Goal: Browse casually: Explore the website without a specific task or goal

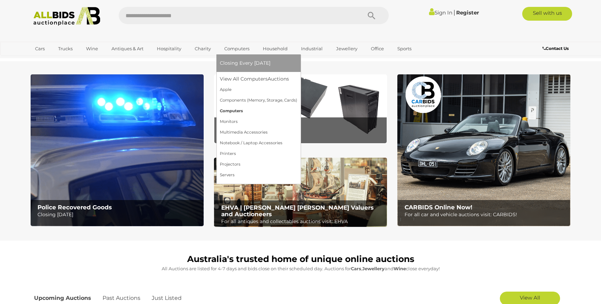
click at [227, 109] on link "Computers" at bounding box center [258, 111] width 77 height 11
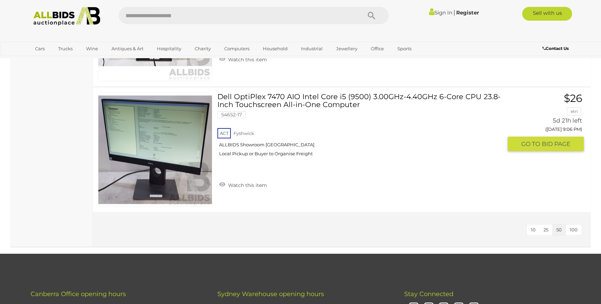
scroll to position [3579, 0]
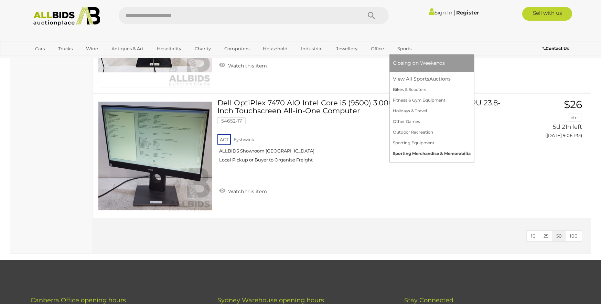
click at [426, 153] on link "Sporting Merchandise & Memorabilia" at bounding box center [432, 153] width 78 height 11
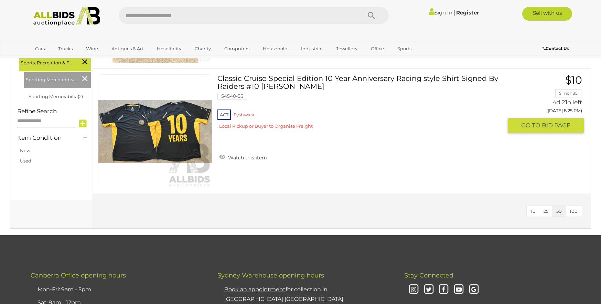
scroll to position [193, 0]
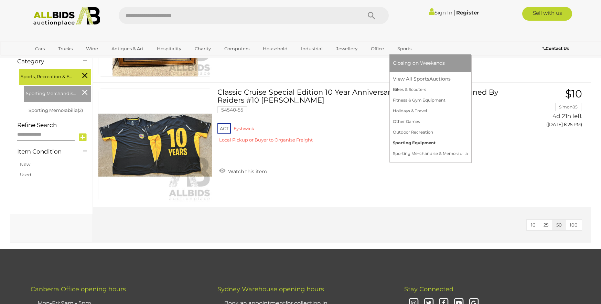
click at [409, 141] on link "Sporting Equipment" at bounding box center [430, 143] width 75 height 11
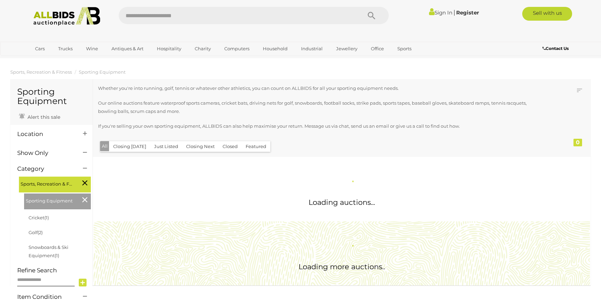
click at [409, 141] on div "Closing First Closing Last Lowest Bid Highest Bid Item Name A-Z Item Name Z-A A…" at bounding box center [342, 118] width 498 height 78
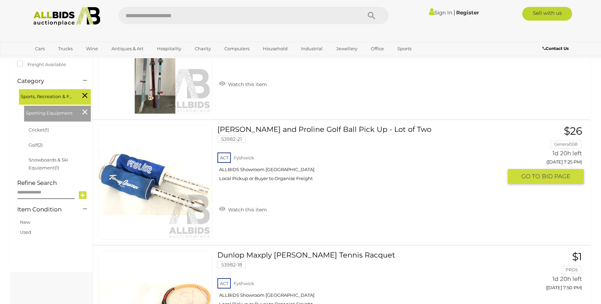
scroll to position [138, 0]
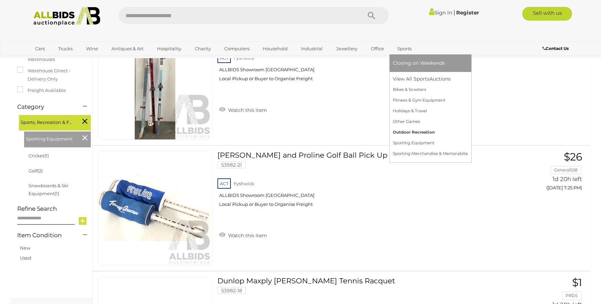
click at [417, 132] on link "Outdoor Recreation" at bounding box center [430, 132] width 75 height 11
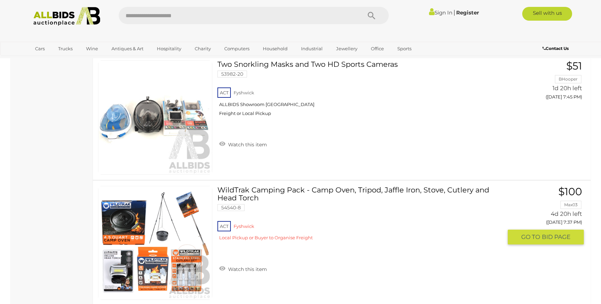
scroll to position [330, 0]
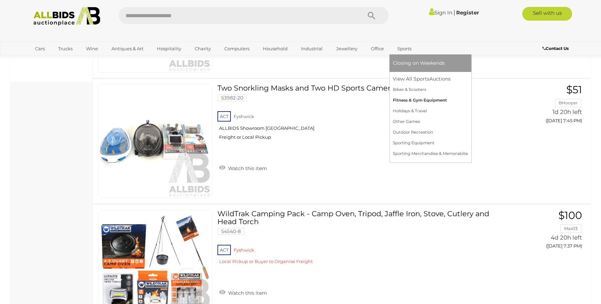
click at [404, 100] on link "Fitness & Gym Equipment" at bounding box center [430, 100] width 75 height 11
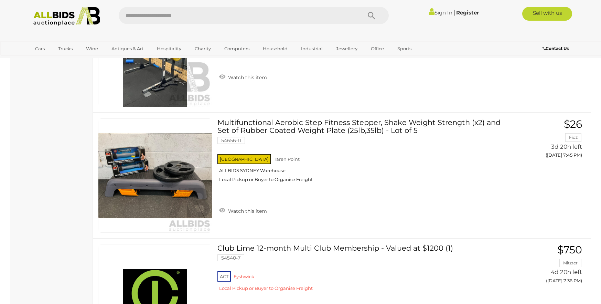
scroll to position [1266, 0]
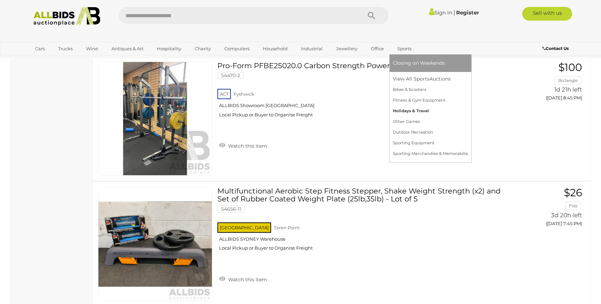
click at [404, 110] on link "Holidays & Travel" at bounding box center [430, 111] width 75 height 11
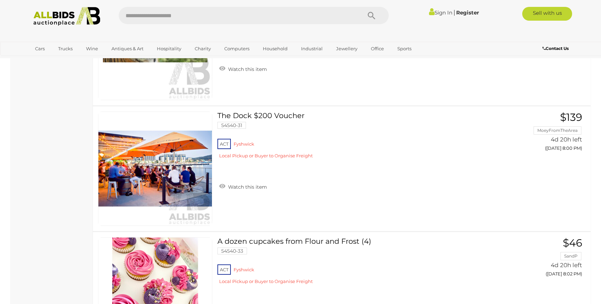
scroll to position [1707, 0]
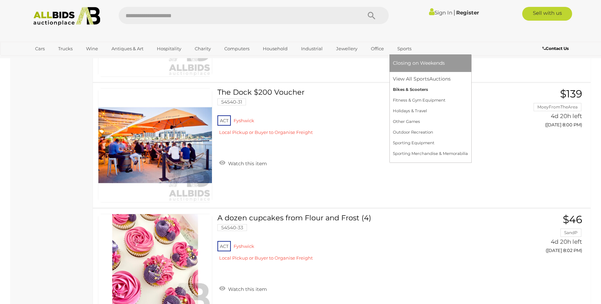
click at [406, 87] on link "Bikes & Scooters" at bounding box center [430, 89] width 75 height 11
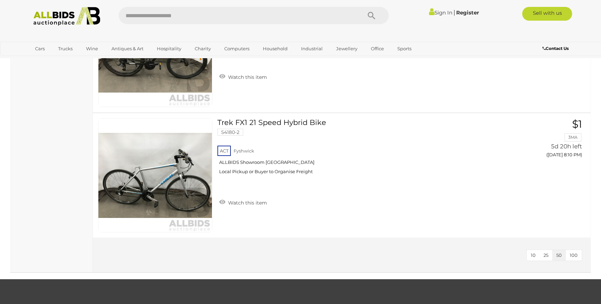
scroll to position [1693, 0]
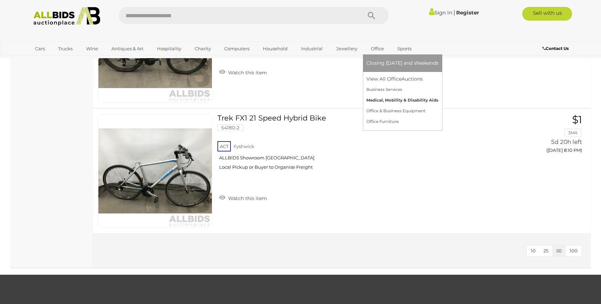
click at [383, 99] on link "Medical, Mobility & Disability Aids" at bounding box center [402, 100] width 72 height 11
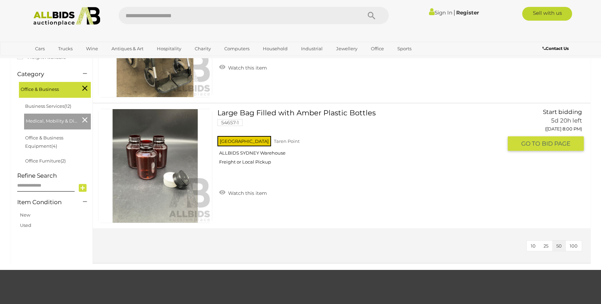
scroll to position [193, 0]
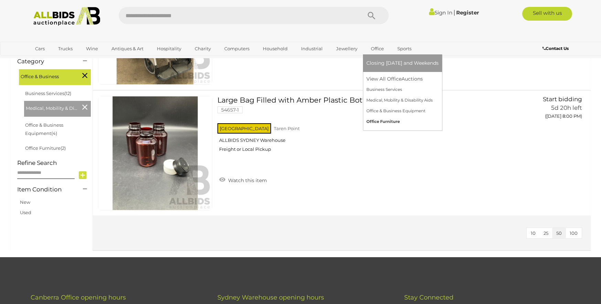
click at [380, 122] on link "Office Furniture" at bounding box center [402, 121] width 72 height 11
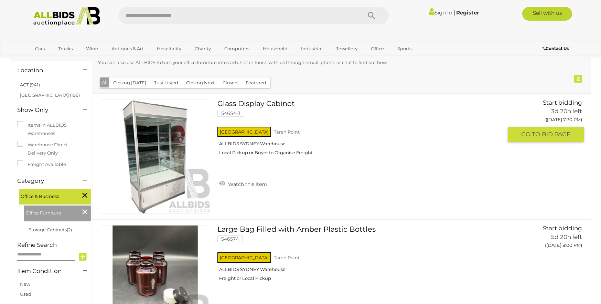
scroll to position [14, 0]
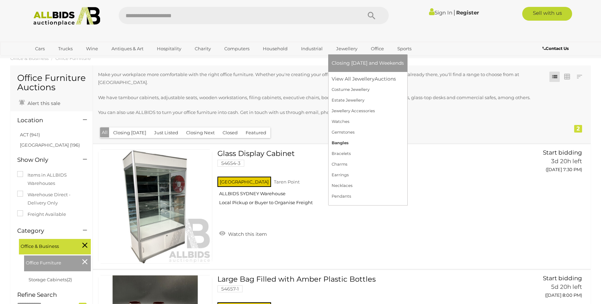
click at [340, 142] on link "Bangles" at bounding box center [368, 143] width 72 height 11
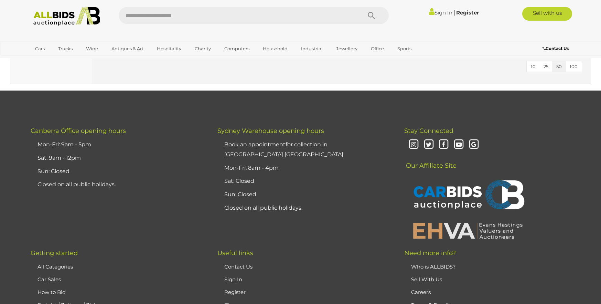
scroll to position [564, 0]
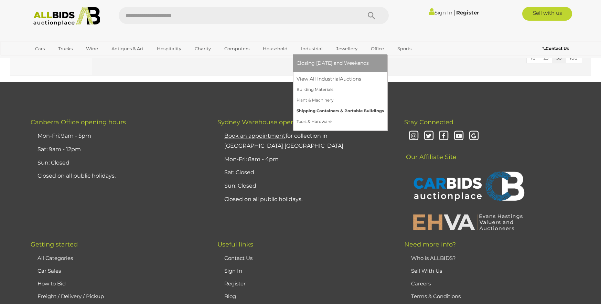
click at [330, 110] on link "Shipping Containers & Portable Buildings" at bounding box center [340, 111] width 87 height 11
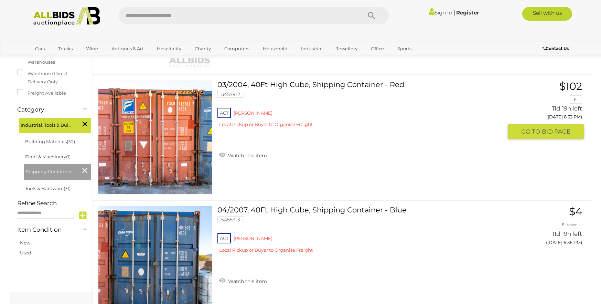
scroll to position [165, 0]
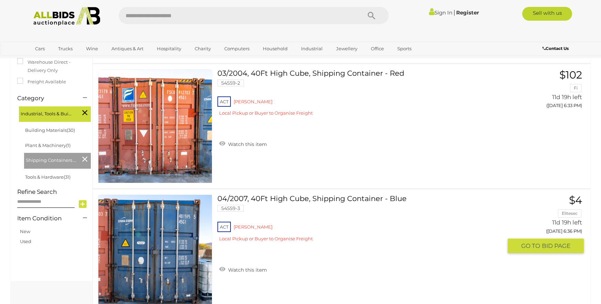
click at [144, 218] on link at bounding box center [155, 251] width 114 height 114
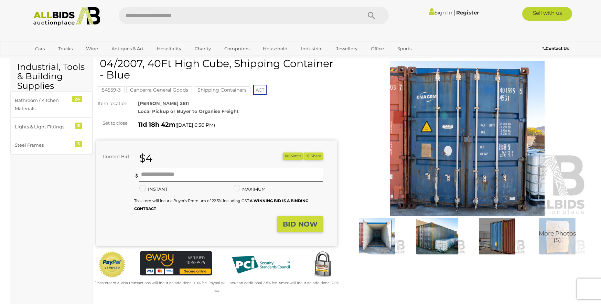
scroll to position [14, 0]
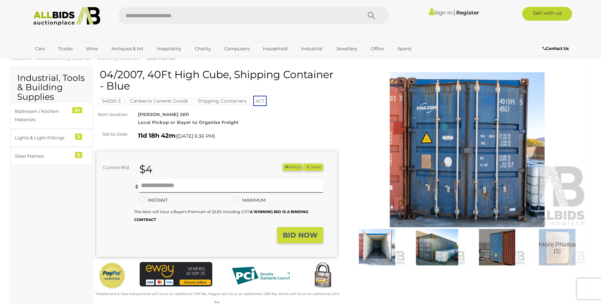
click at [455, 153] on img at bounding box center [467, 149] width 241 height 155
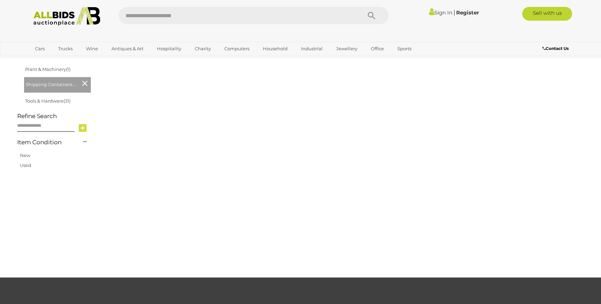
scroll to position [318, 0]
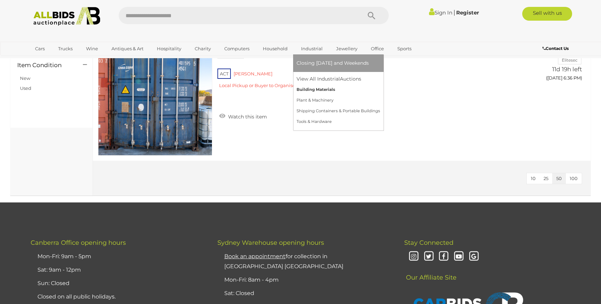
click at [313, 89] on link "Building Materials" at bounding box center [339, 89] width 84 height 11
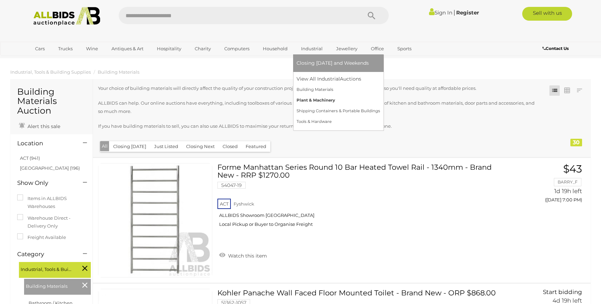
click at [316, 98] on link "Plant & Machinery" at bounding box center [339, 100] width 84 height 11
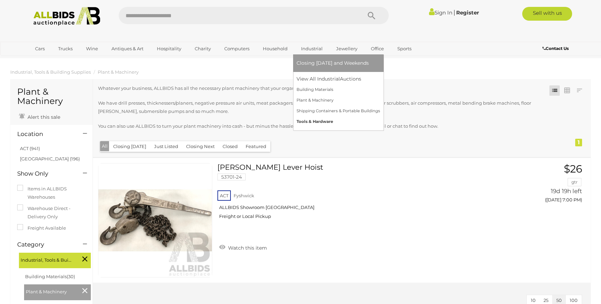
click at [309, 121] on link "Tools & Hardware" at bounding box center [339, 121] width 84 height 11
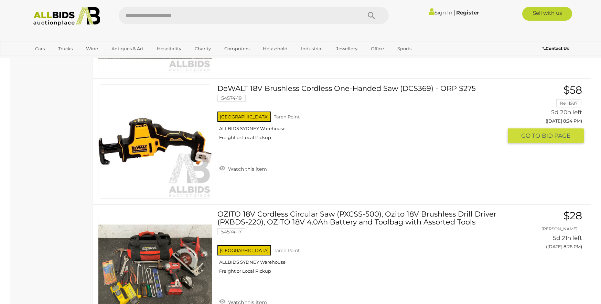
scroll to position [3593, 0]
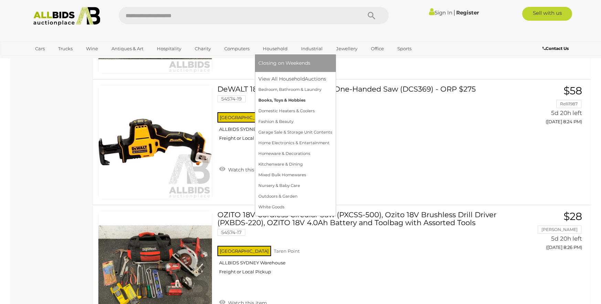
click at [276, 98] on link "Books, Toys & Hobbies" at bounding box center [295, 100] width 74 height 11
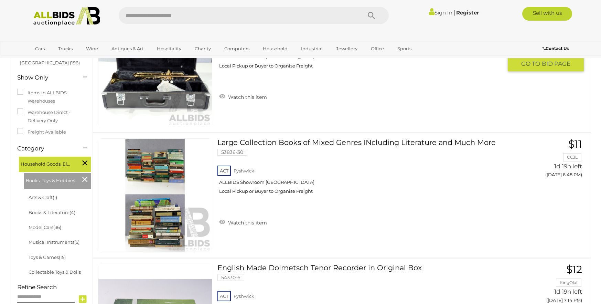
scroll to position [110, 0]
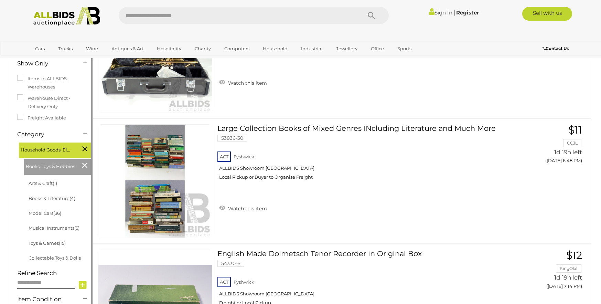
click at [48, 227] on link "Musical Instruments (5)" at bounding box center [54, 228] width 51 height 6
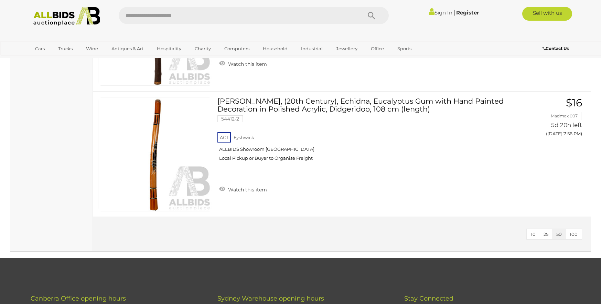
scroll to position [523, 0]
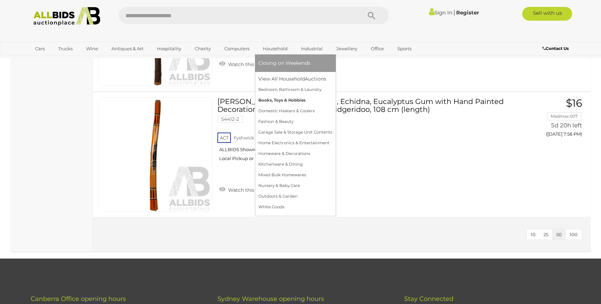
click at [276, 98] on link "Books, Toys & Hobbies" at bounding box center [295, 100] width 74 height 11
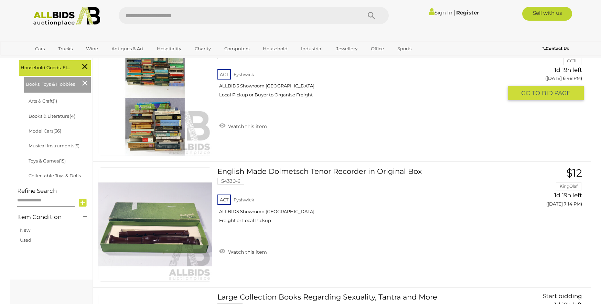
scroll to position [193, 0]
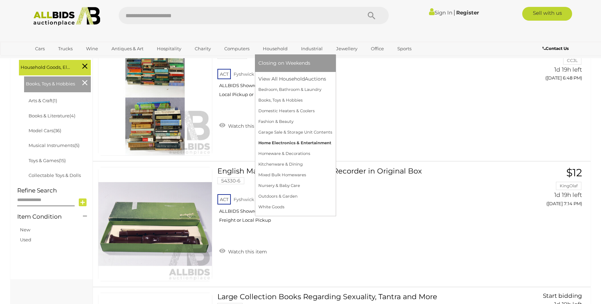
click at [281, 142] on link "Home Electronics & Entertainment" at bounding box center [295, 143] width 74 height 11
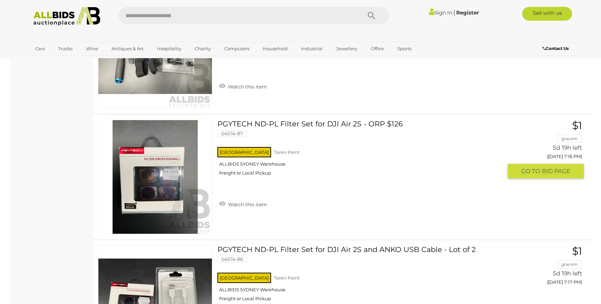
scroll to position [1762, 0]
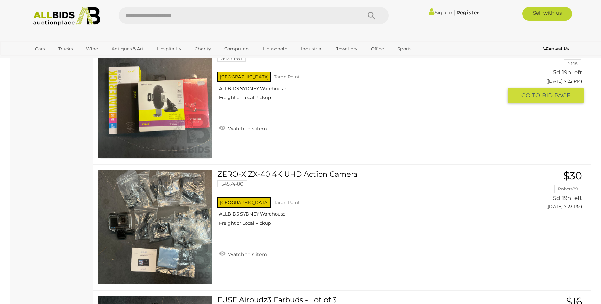
click at [281, 165] on div "ZERO-X ZX-40 4K UHD Action Camera 54574-80 [GEOGRAPHIC_DATA] ALLBIDS [GEOGRAPHI…" at bounding box center [342, 227] width 508 height 125
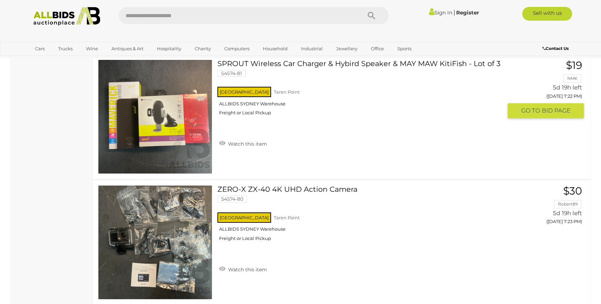
scroll to position [2367, 0]
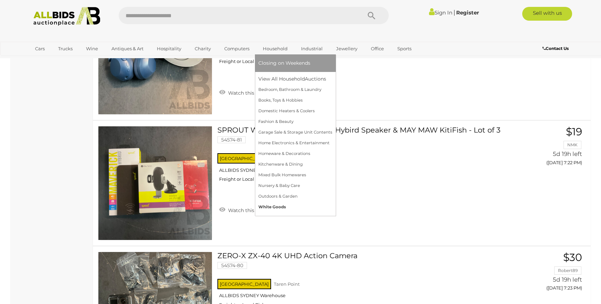
click at [274, 209] on link "White Goods" at bounding box center [295, 207] width 74 height 11
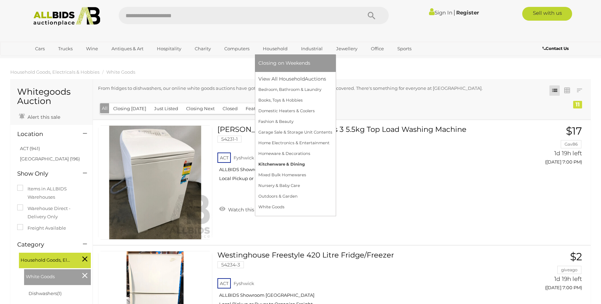
click at [276, 163] on link "Kitchenware & Dining" at bounding box center [295, 164] width 74 height 11
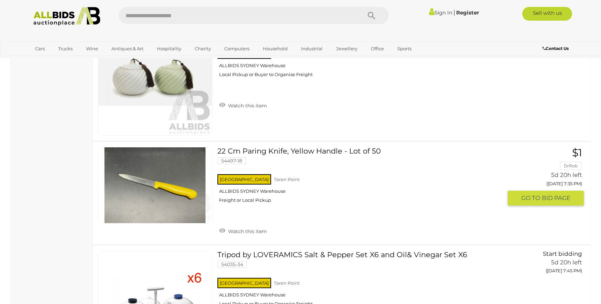
scroll to position [1087, 0]
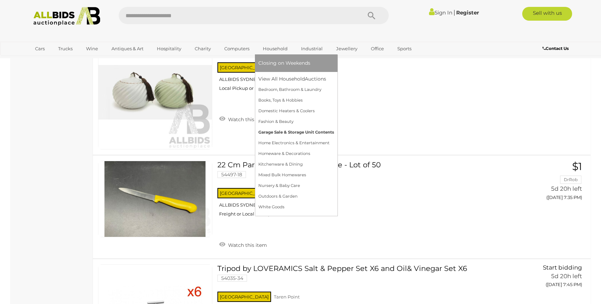
click at [278, 132] on link "Garage Sale & Storage Unit Contents" at bounding box center [296, 132] width 76 height 11
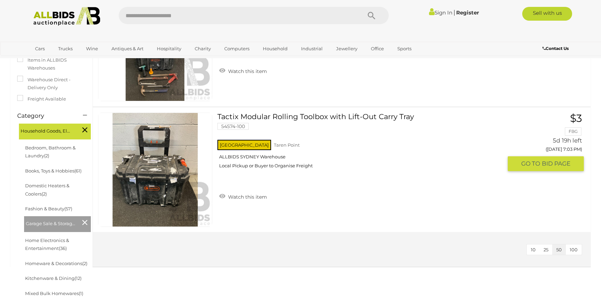
scroll to position [138, 0]
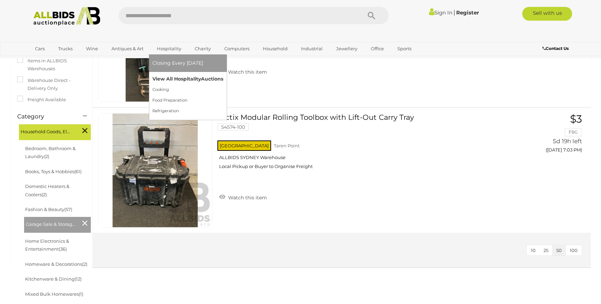
click at [167, 78] on link "View All Hospitality Auctions" at bounding box center [187, 79] width 71 height 11
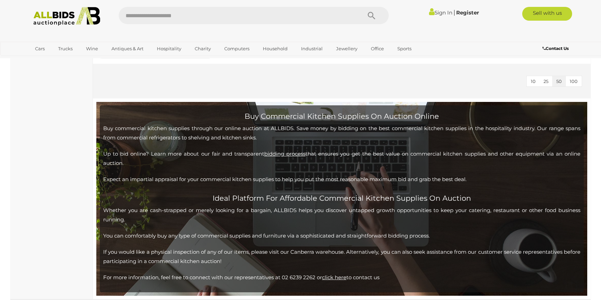
scroll to position [1693, 0]
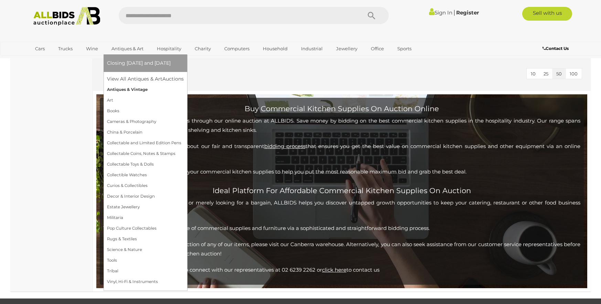
click at [135, 89] on link "Antiques & Vintage" at bounding box center [145, 89] width 77 height 11
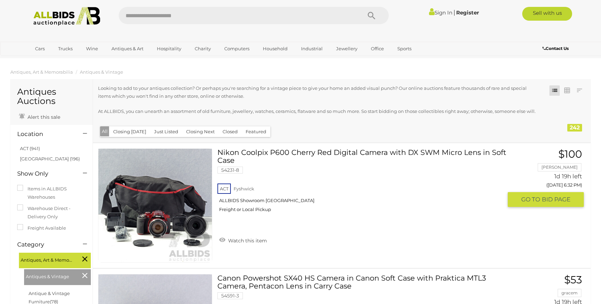
click at [146, 193] on link at bounding box center [155, 205] width 114 height 114
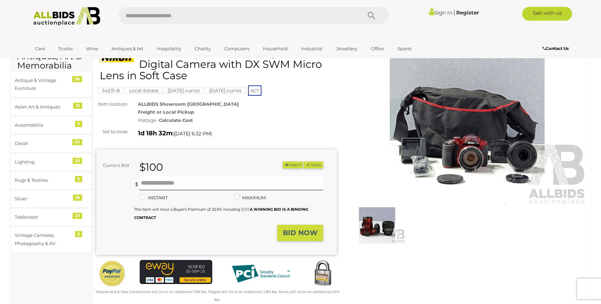
scroll to position [14, 0]
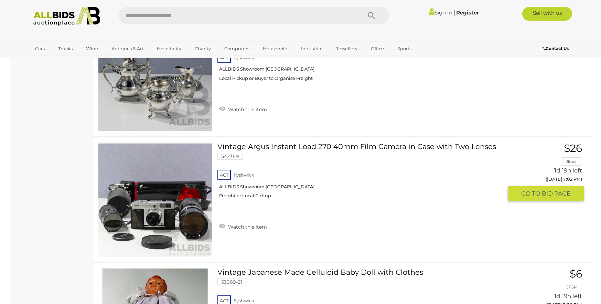
scroll to position [1387, 0]
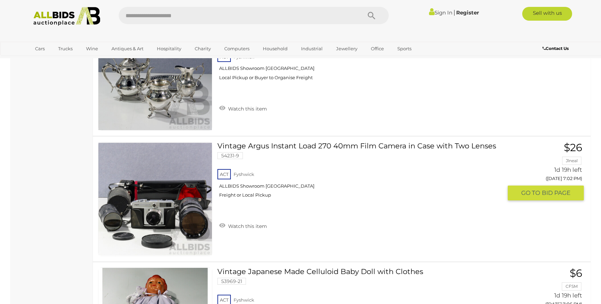
click at [146, 193] on div "Vintage Argus Instant Load 270 40mm Film Camera in Case with Two Lenses 54231-9…" at bounding box center [342, 199] width 508 height 125
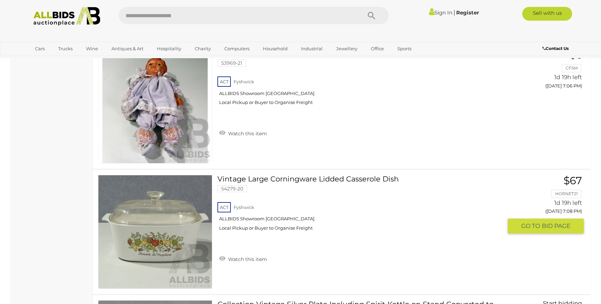
scroll to position [1607, 0]
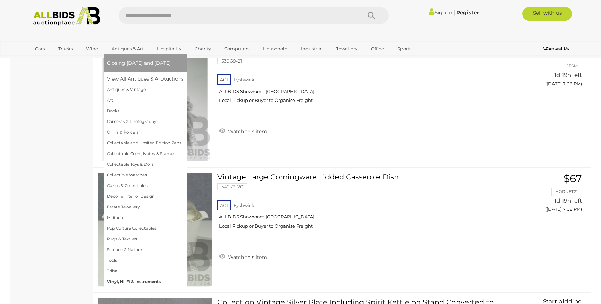
click at [137, 281] on link "Vinyl, Hi-Fi & Instruments" at bounding box center [145, 281] width 77 height 11
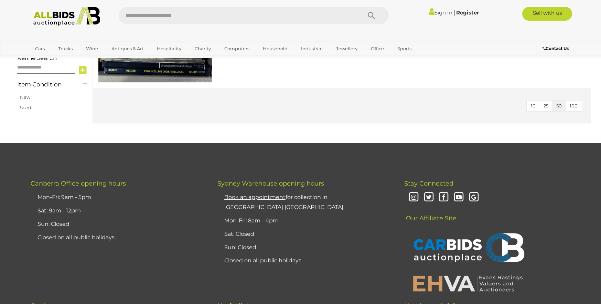
scroll to position [317, 0]
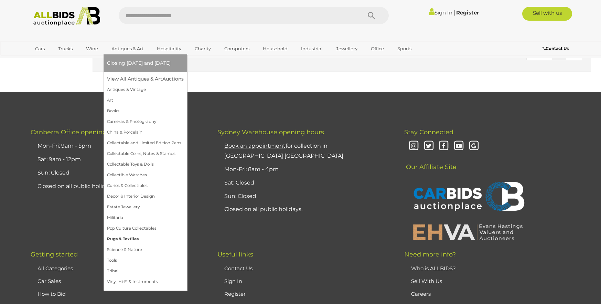
click at [126, 238] on link "Rugs & Textiles" at bounding box center [145, 239] width 77 height 11
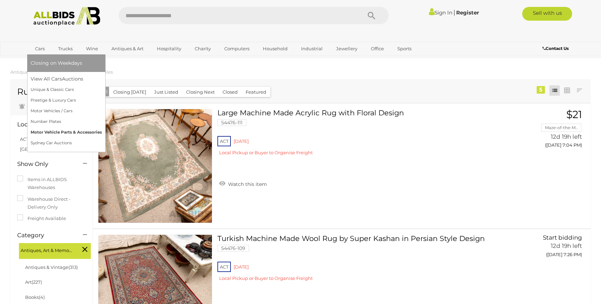
click at [63, 130] on link "Motor Vehicle Parts & Accessories" at bounding box center [66, 132] width 71 height 11
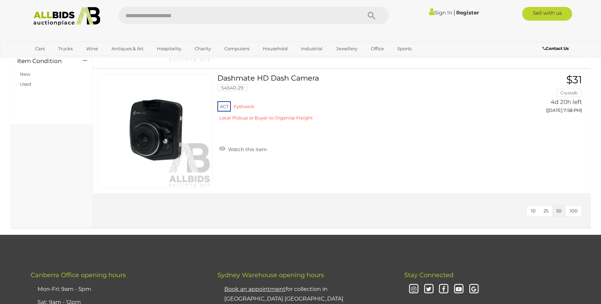
scroll to position [344, 0]
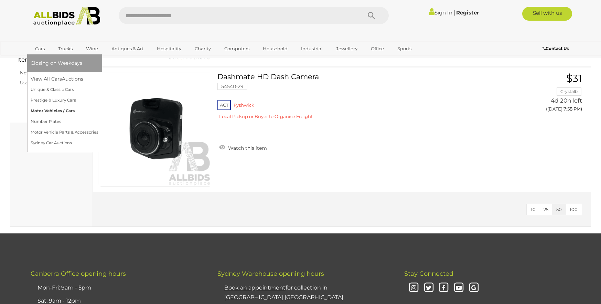
click at [56, 111] on link "Motor Vehicles / Cars" at bounding box center [65, 111] width 68 height 11
